Goal: Information Seeking & Learning: Learn about a topic

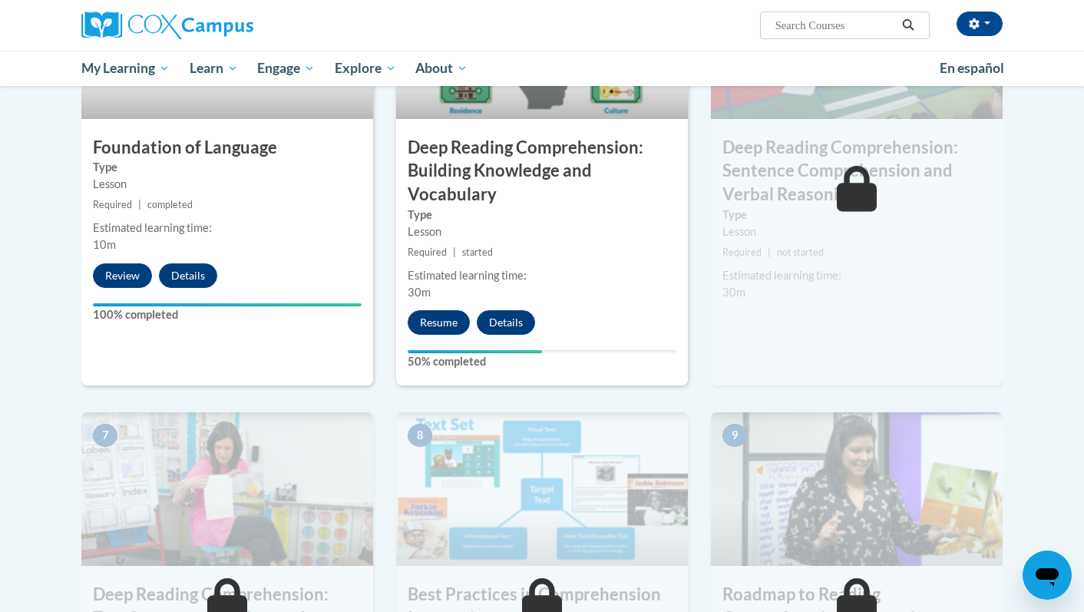
scroll to position [866, 0]
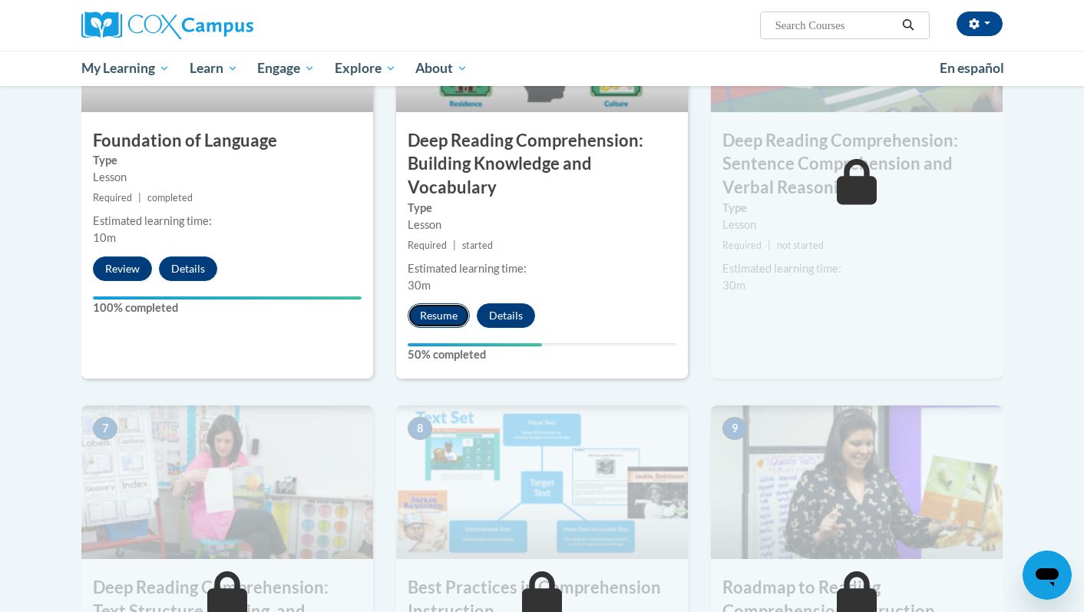
click at [416, 319] on button "Resume" at bounding box center [439, 315] width 62 height 25
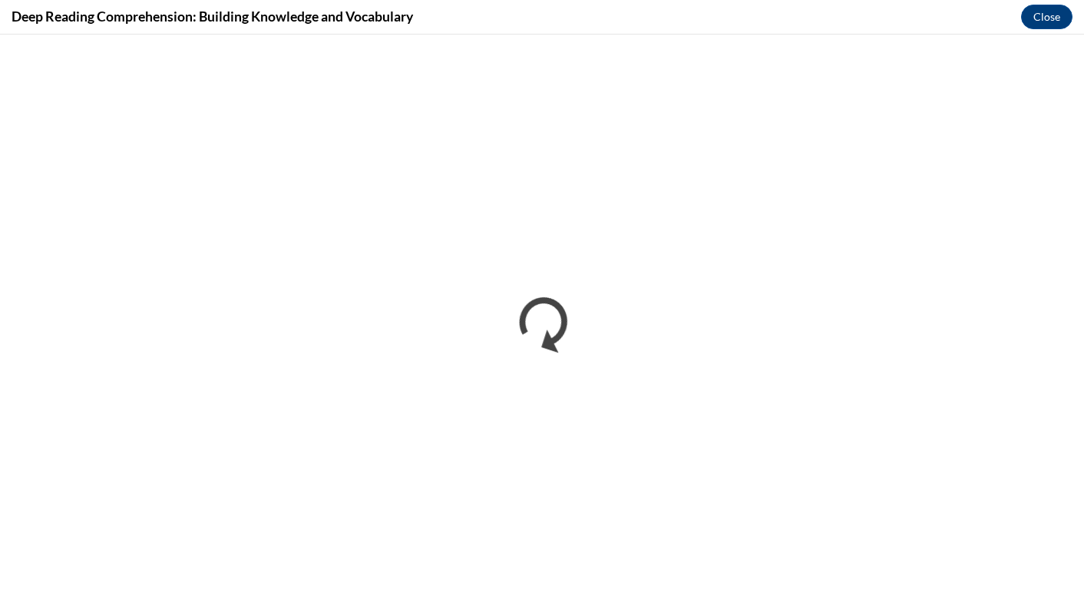
scroll to position [0, 0]
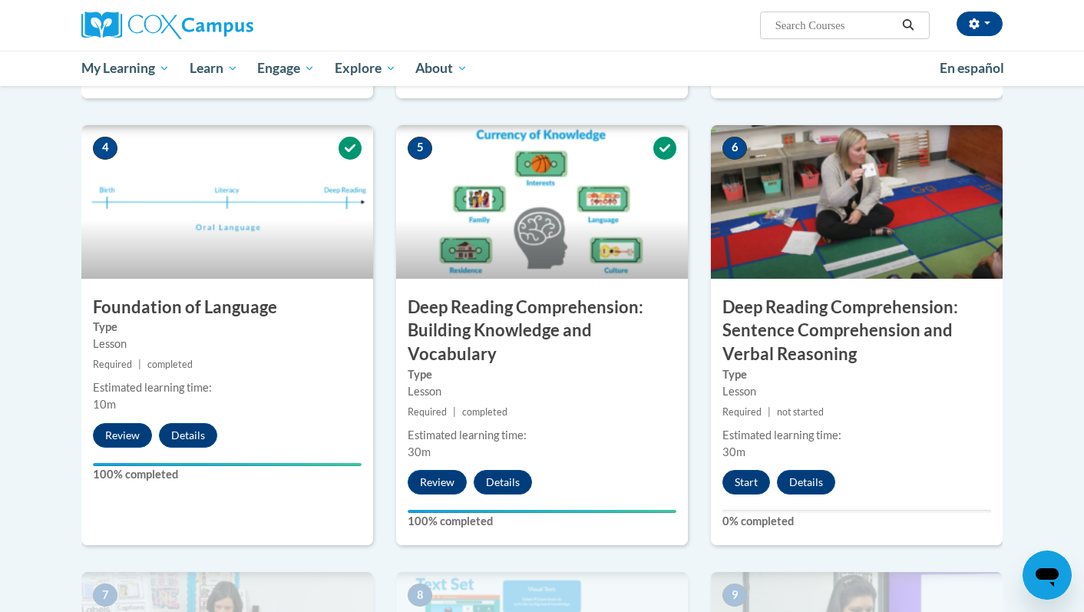
scroll to position [691, 0]
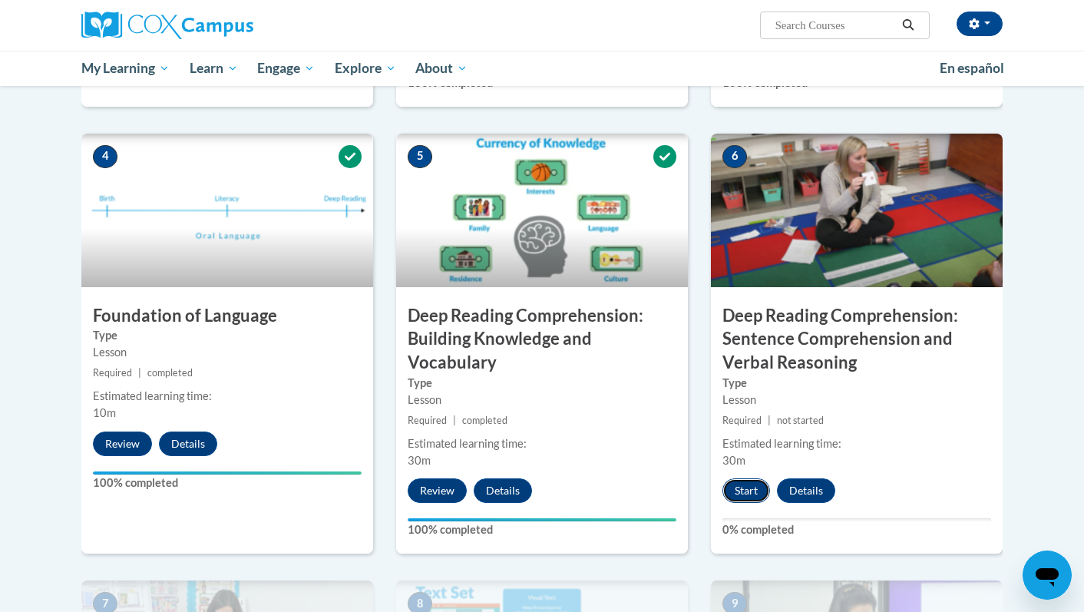
click at [757, 481] on button "Start" at bounding box center [746, 490] width 48 height 25
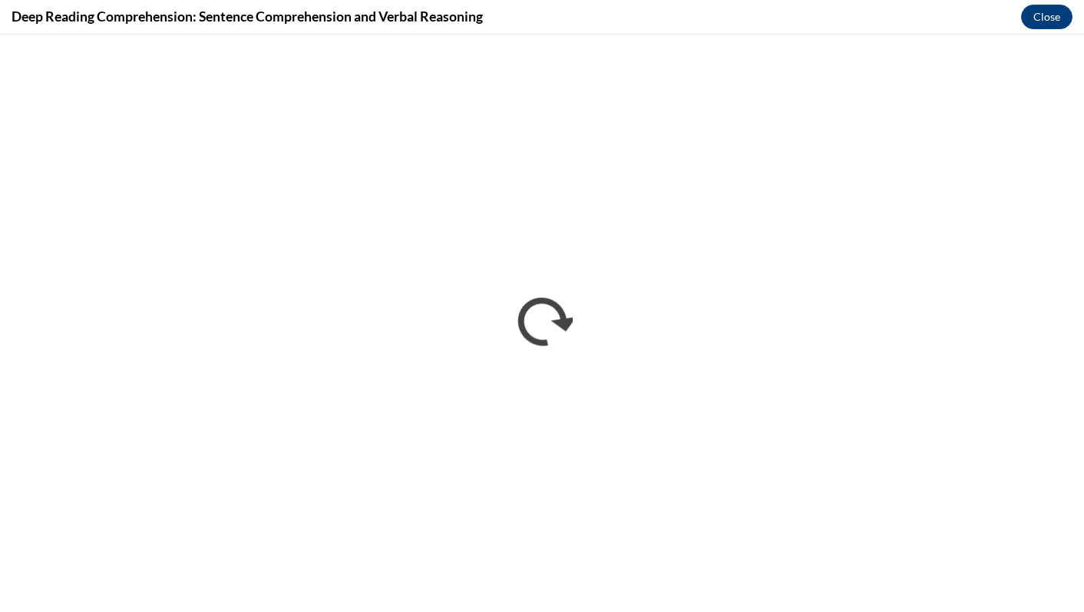
scroll to position [0, 0]
